Goal: Task Accomplishment & Management: Complete application form

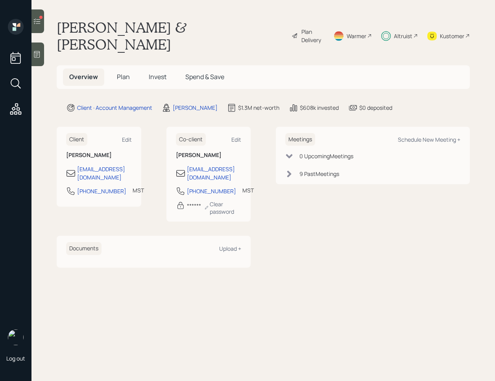
click at [162, 72] on span "Invest" at bounding box center [158, 76] width 18 height 9
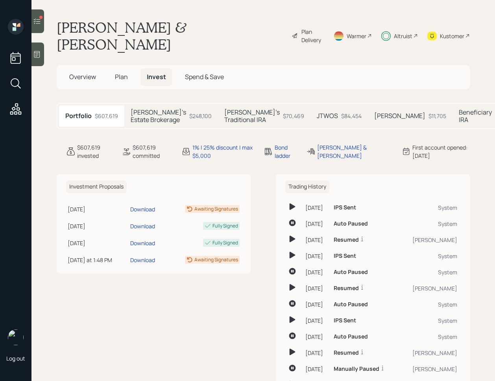
click at [35, 24] on icon at bounding box center [37, 21] width 8 height 8
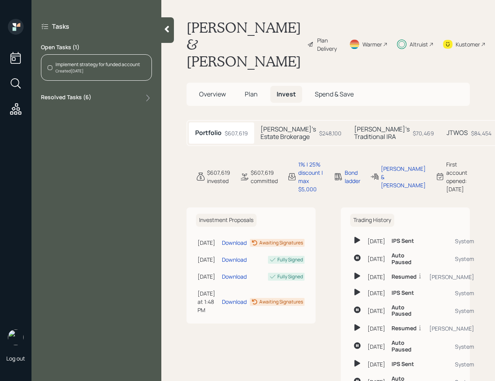
click at [91, 98] on div "Resolved Tasks ( 6 )" at bounding box center [96, 97] width 111 height 9
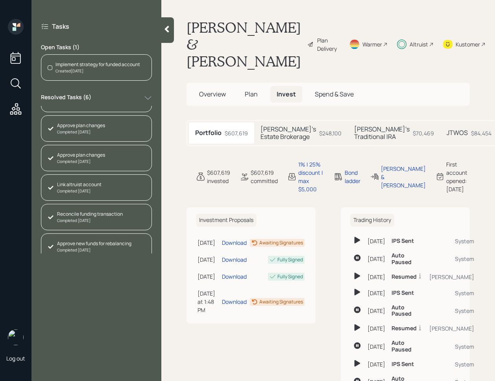
scroll to position [26, 0]
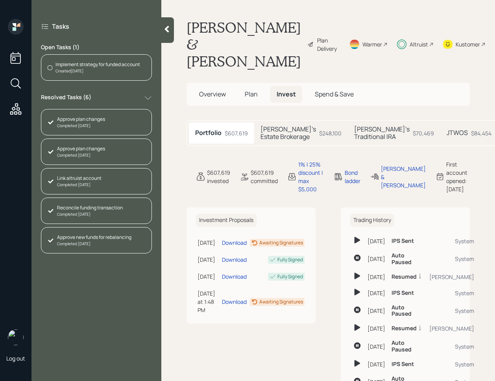
click at [247, 90] on span "Plan" at bounding box center [251, 94] width 13 height 9
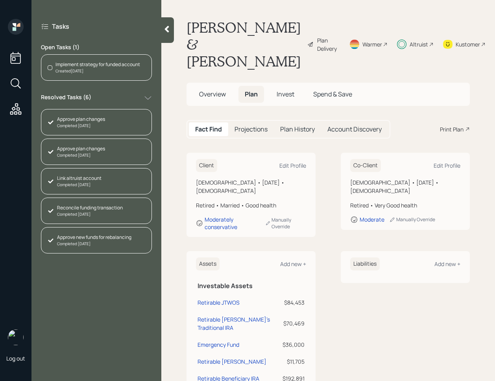
click at [220, 86] on h5 "Overview" at bounding box center [212, 94] width 39 height 17
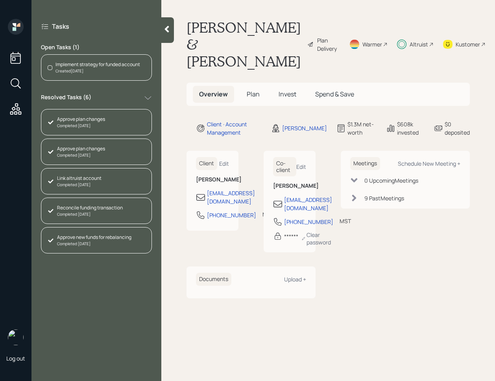
click at [241, 86] on h5 "Plan" at bounding box center [254, 94] width 26 height 17
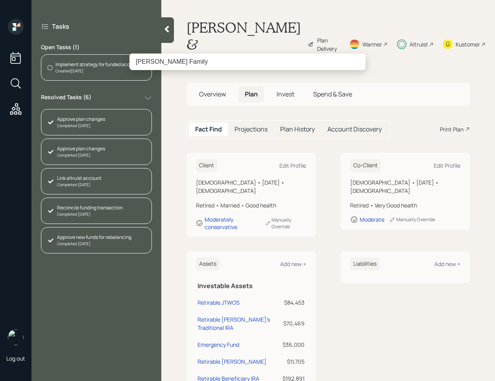
paste input "rry [PERSON_NAME]"
click at [151, 62] on input "[PERSON_NAME]" at bounding box center [248, 62] width 236 height 17
drag, startPoint x: 147, startPoint y: 60, endPoint x: 114, endPoint y: 61, distance: 33.1
click at [114, 61] on div "[PERSON_NAME]" at bounding box center [247, 190] width 495 height 381
click at [139, 63] on input "[PERSON_NAME]" at bounding box center [248, 62] width 236 height 17
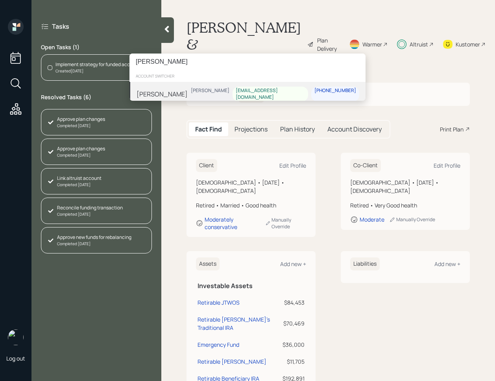
type input "[PERSON_NAME]"
click at [224, 91] on div "[PERSON_NAME] [PERSON_NAME] [EMAIL_ADDRESS][DOMAIN_NAME] [PHONE_NUMBER]" at bounding box center [248, 94] width 236 height 24
